Goal: Use online tool/utility: Utilize a website feature to perform a specific function

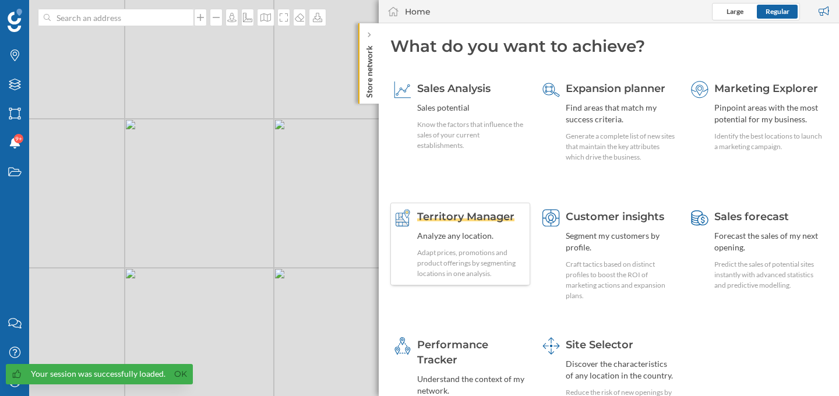
click at [502, 214] on span "Territory Manager" at bounding box center [465, 216] width 97 height 13
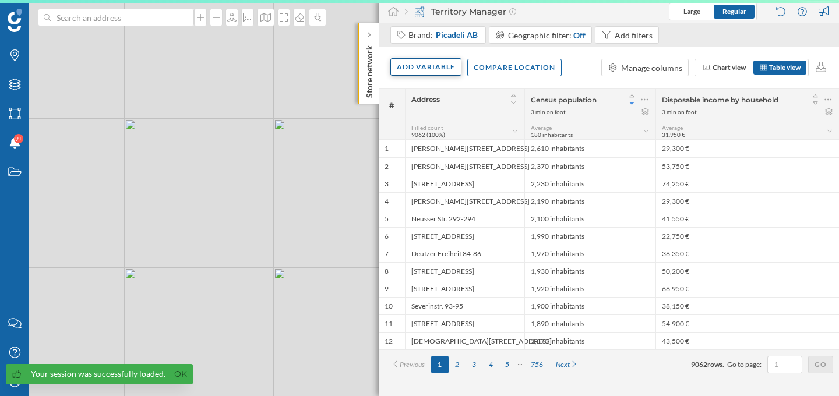
click at [454, 71] on div "Add variable" at bounding box center [425, 66] width 71 height 17
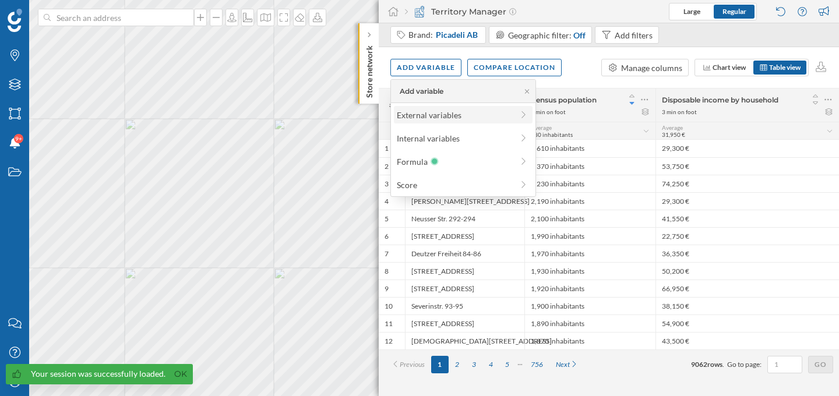
click at [465, 121] on div "External variables" at bounding box center [455, 115] width 116 height 12
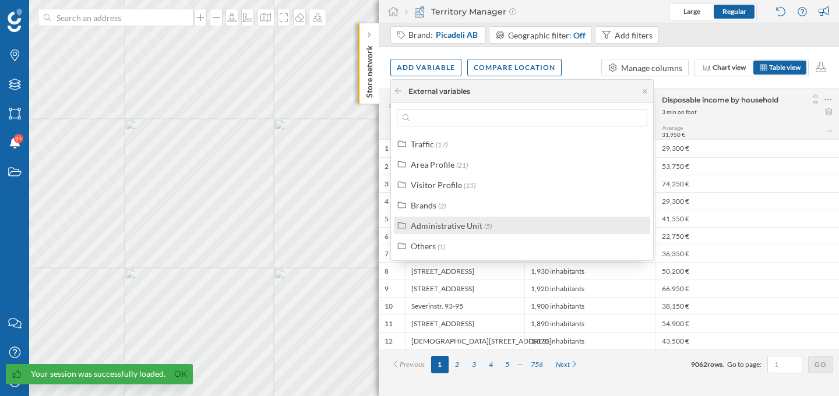
click at [450, 225] on div "Administrative Unit" at bounding box center [447, 226] width 72 height 10
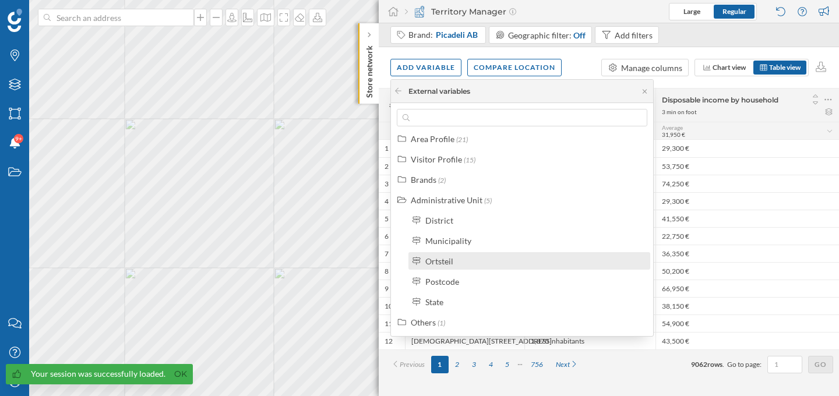
scroll to position [26, 0]
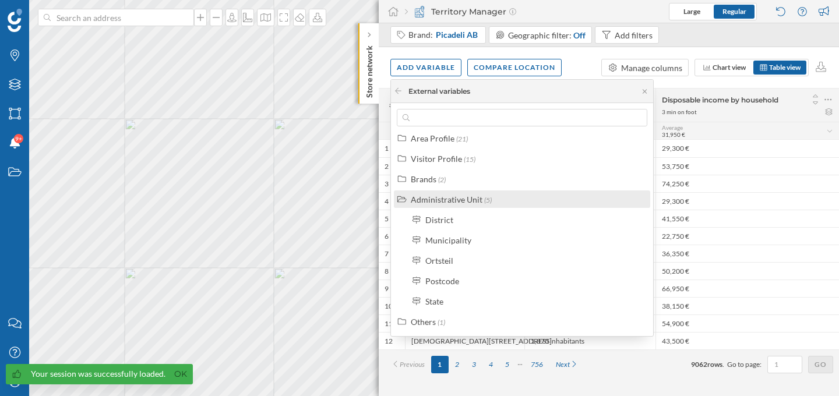
click at [452, 200] on div "Administrative Unit" at bounding box center [447, 200] width 72 height 10
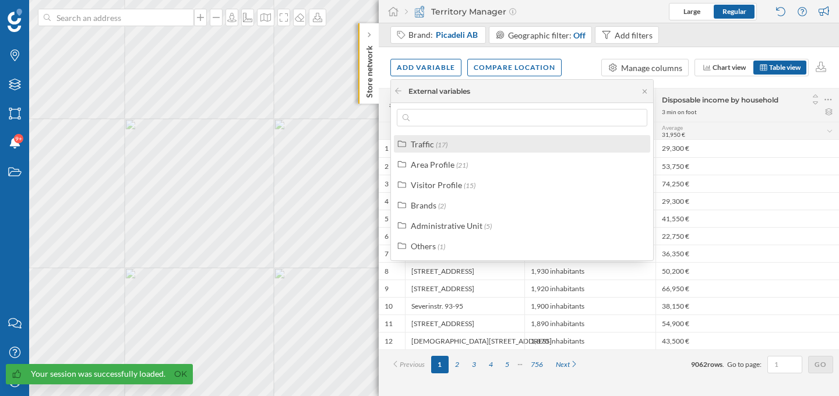
click at [450, 149] on div "Traffic (17)" at bounding box center [527, 144] width 232 height 12
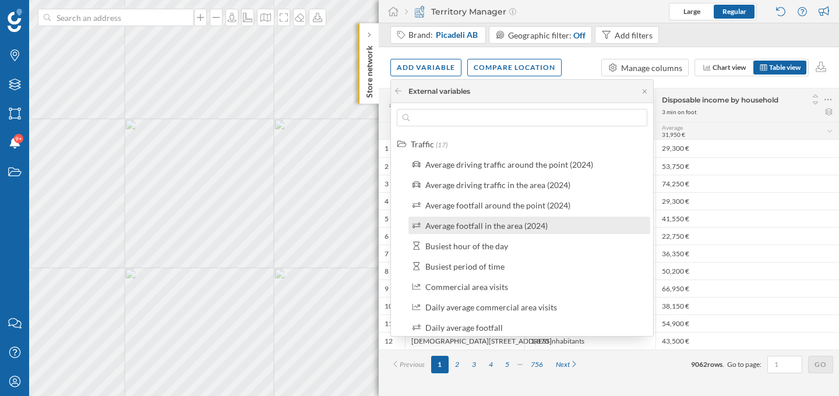
click at [468, 221] on div "Average footfall in the area (2024)" at bounding box center [486, 226] width 122 height 10
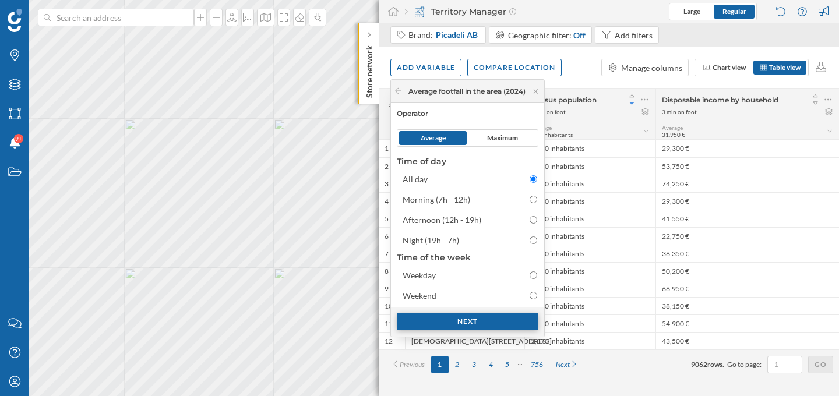
click at [453, 321] on div "Next" at bounding box center [468, 321] width 142 height 17
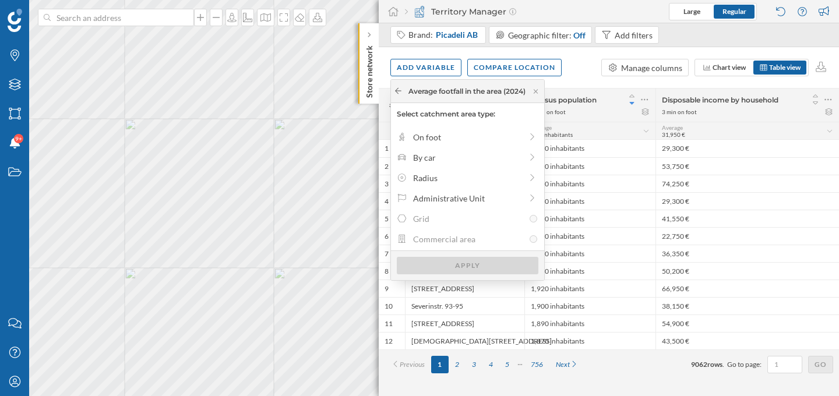
click at [401, 92] on icon at bounding box center [398, 90] width 9 height 7
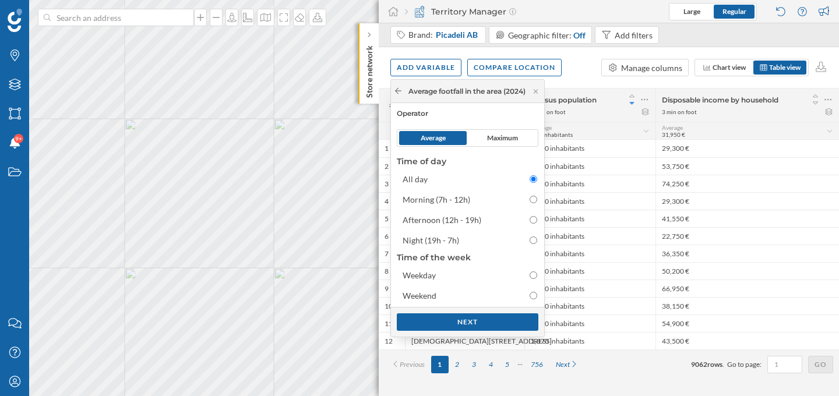
click at [398, 92] on icon at bounding box center [398, 90] width 9 height 7
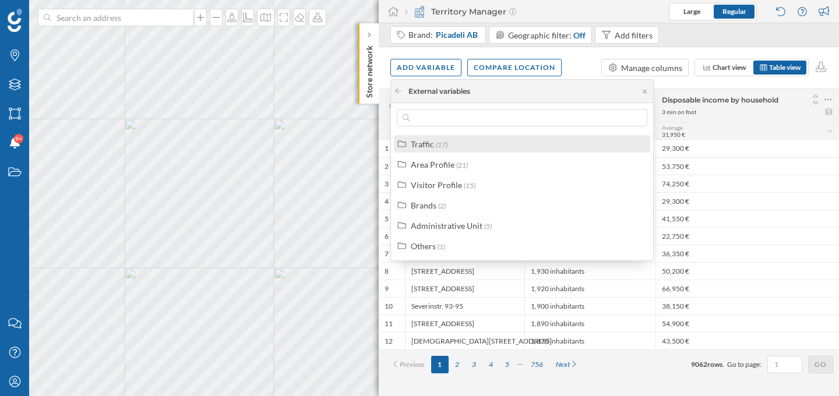
click at [449, 142] on div "Traffic (17)" at bounding box center [527, 144] width 232 height 12
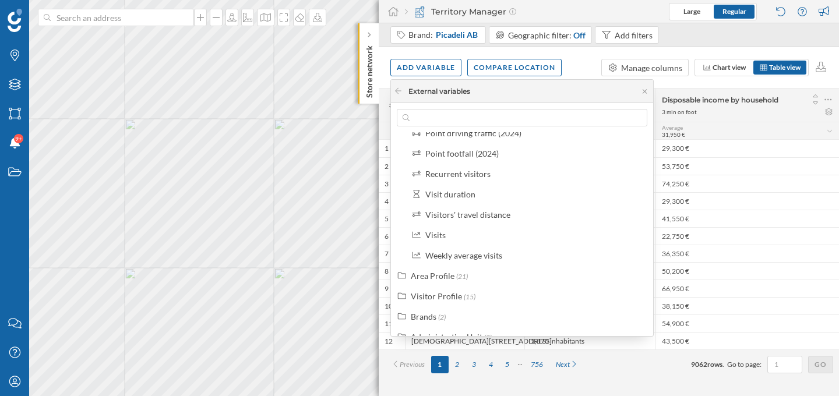
scroll to position [241, 0]
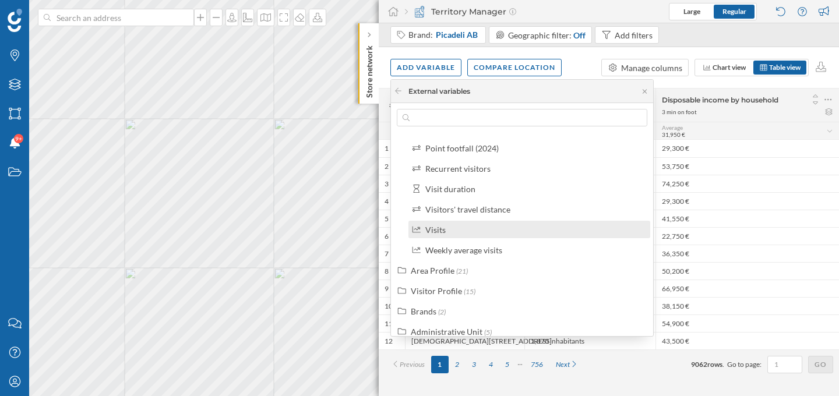
click at [479, 233] on div "Visits" at bounding box center [534, 230] width 218 height 12
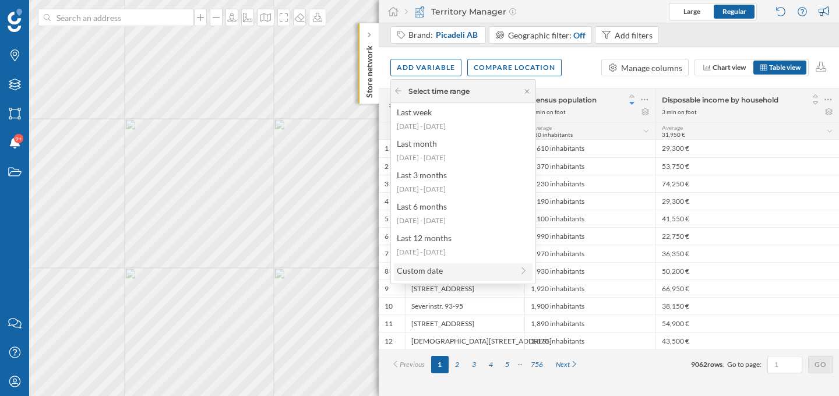
click at [462, 274] on div "Custom date" at bounding box center [455, 271] width 116 height 12
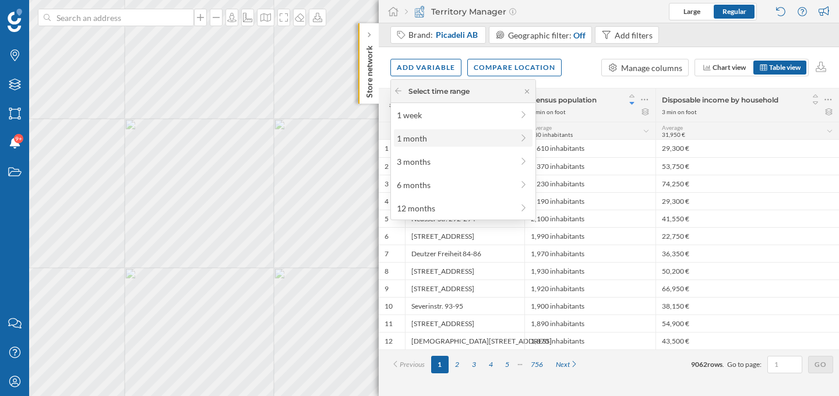
click at [448, 138] on div "1 month" at bounding box center [455, 138] width 116 height 12
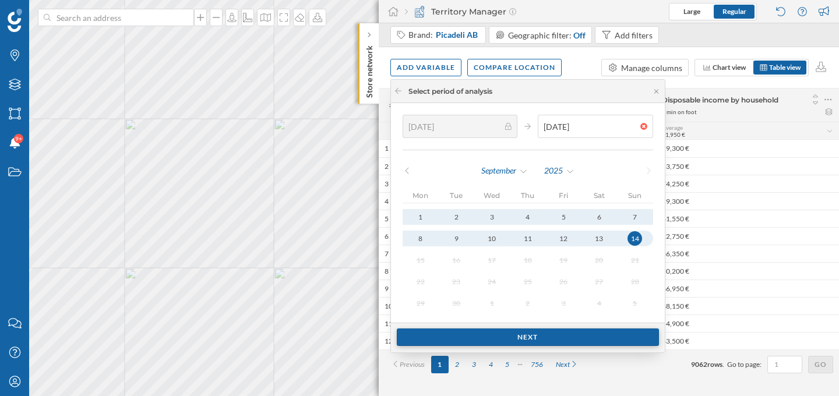
click at [474, 337] on div "Next" at bounding box center [528, 337] width 262 height 17
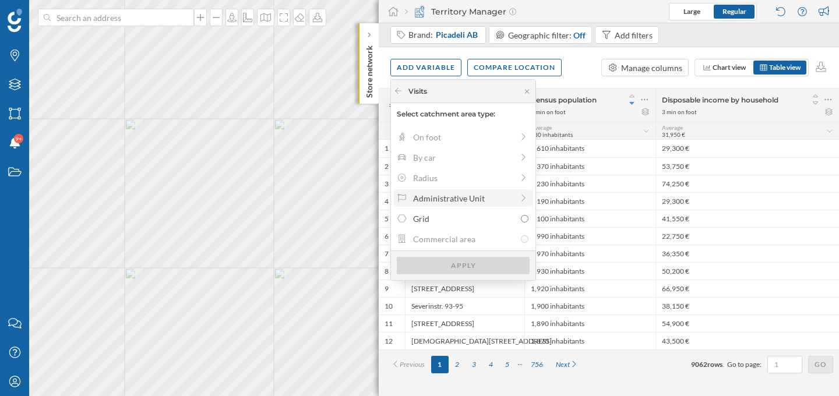
click at [469, 200] on div "Administrative Unit" at bounding box center [463, 198] width 100 height 12
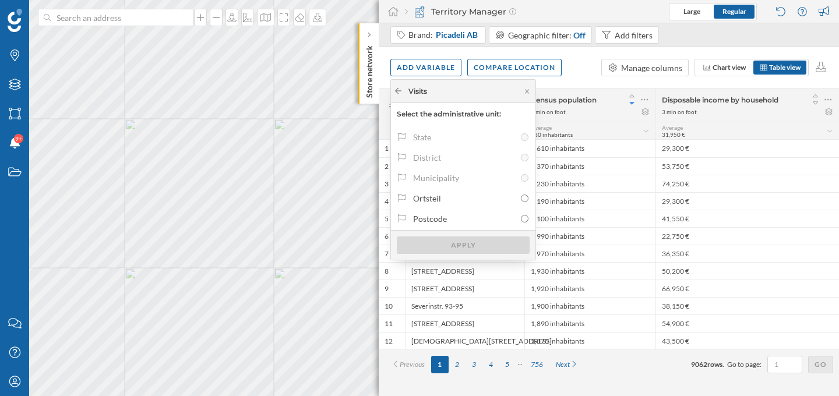
click at [399, 87] on icon at bounding box center [398, 90] width 9 height 7
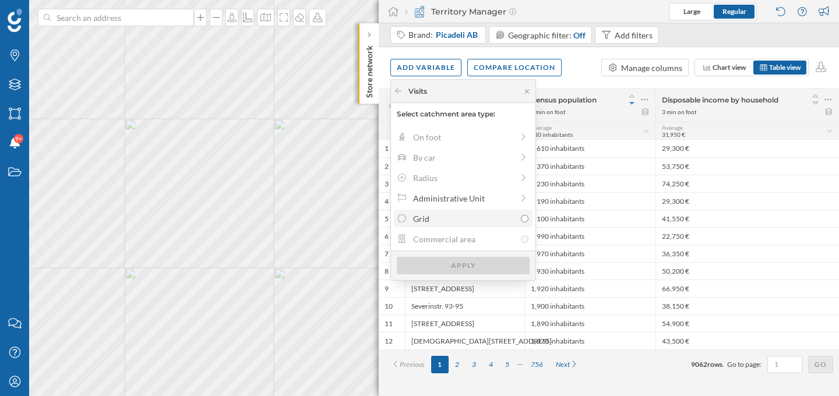
click at [427, 211] on label "Grid" at bounding box center [463, 218] width 139 height 17
click at [521, 215] on input "Grid" at bounding box center [525, 219] width 8 height 8
radio input "true"
click at [427, 211] on label "Grid" at bounding box center [463, 218] width 139 height 17
click at [521, 215] on input "Grid" at bounding box center [525, 219] width 8 height 8
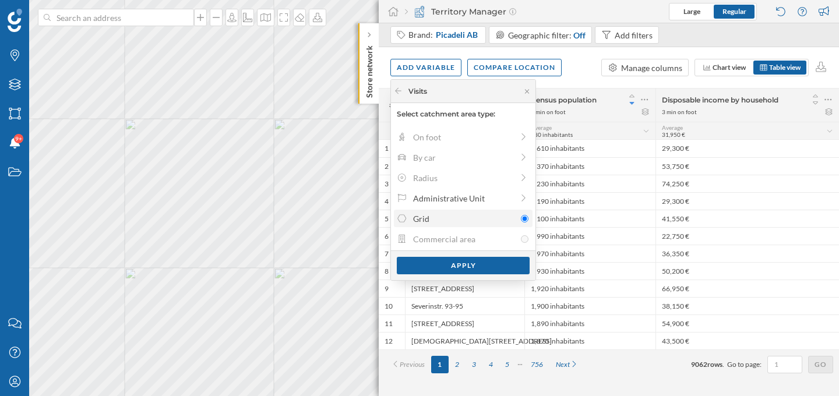
click at [427, 211] on label "Grid" at bounding box center [463, 218] width 139 height 17
click at [521, 215] on input "Grid" at bounding box center [525, 219] width 8 height 8
click at [447, 197] on div "Administrative Unit" at bounding box center [463, 198] width 100 height 12
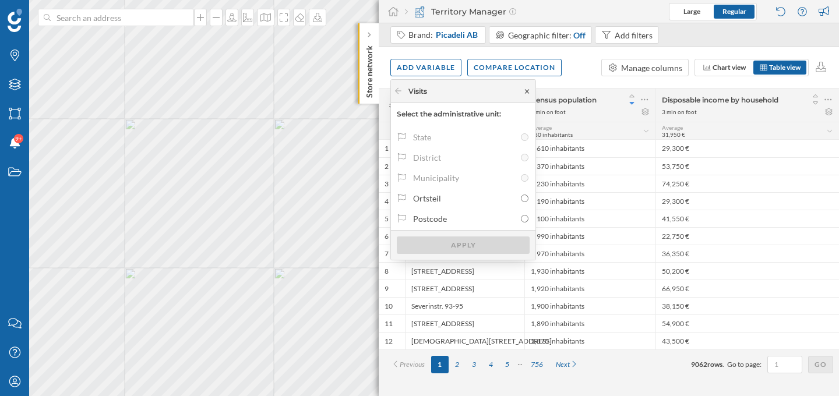
click at [528, 88] on icon at bounding box center [527, 91] width 9 height 7
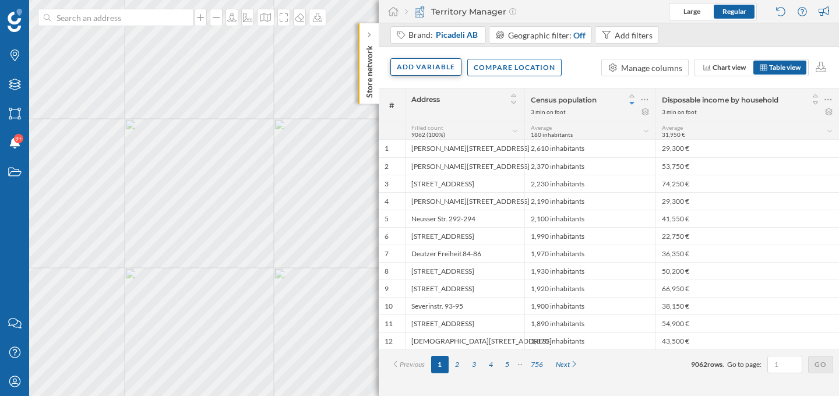
click at [435, 69] on div "Add variable" at bounding box center [425, 66] width 71 height 17
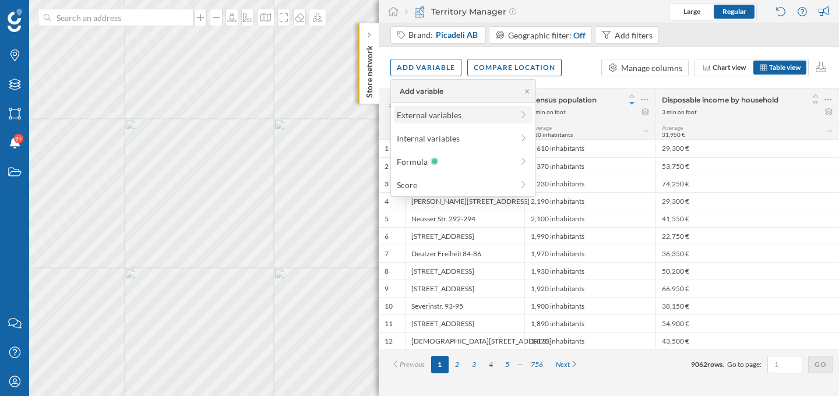
click at [425, 115] on div "External variables" at bounding box center [455, 115] width 116 height 12
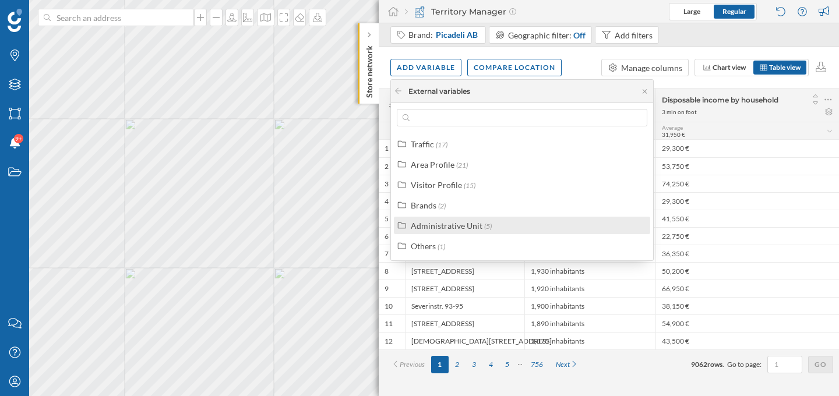
click at [435, 231] on div "Administrative Unit (5)" at bounding box center [522, 225] width 256 height 17
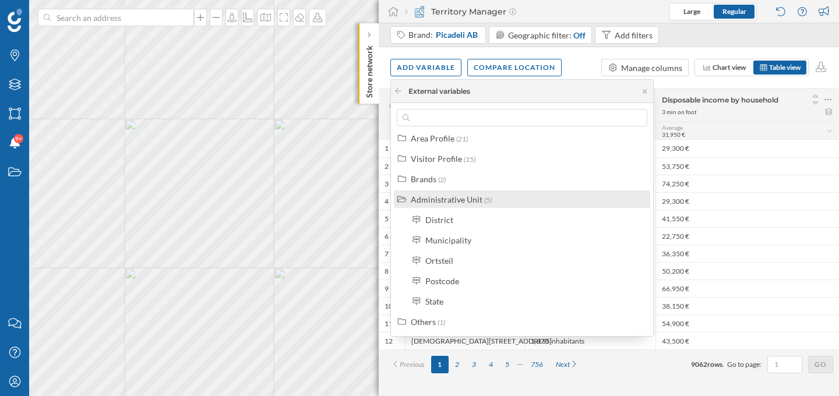
scroll to position [0, 0]
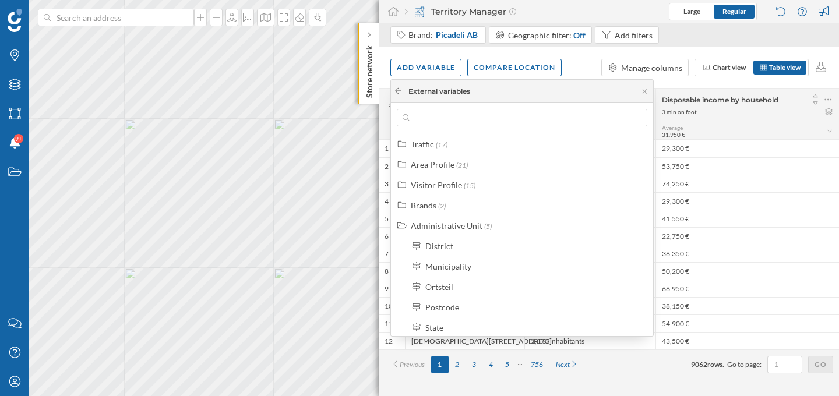
click at [400, 91] on icon at bounding box center [398, 90] width 9 height 7
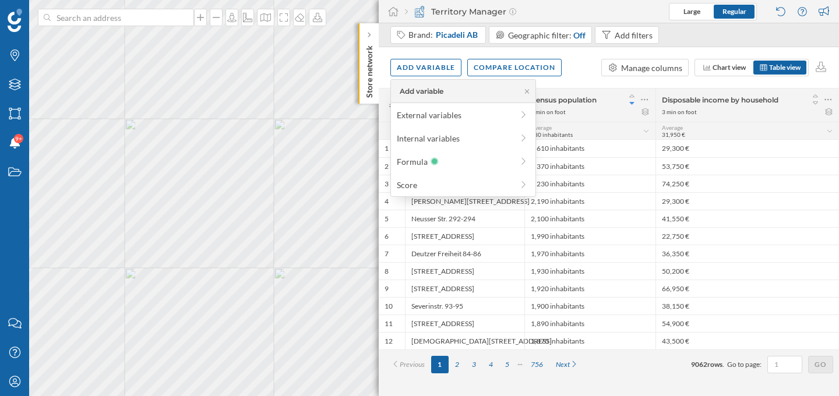
click at [526, 86] on div "Add variable" at bounding box center [463, 91] width 144 height 23
click at [526, 88] on icon at bounding box center [527, 91] width 9 height 7
